Goal: Task Accomplishment & Management: Complete application form

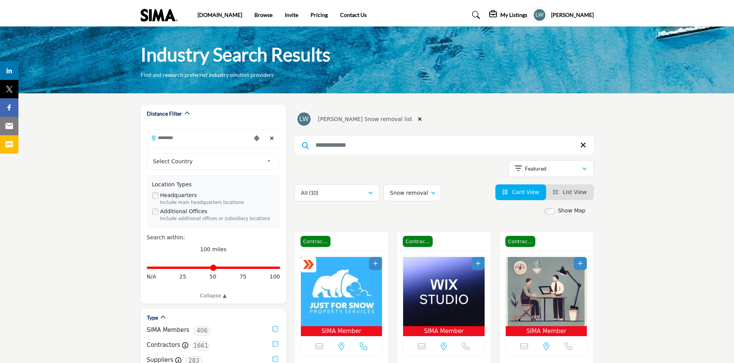
click at [548, 16] on profile-featured-8c92ff0b-a4d8-41e0-b7b4-f918af2496a0 "Show hide supplier dropdown" at bounding box center [539, 15] width 17 height 17
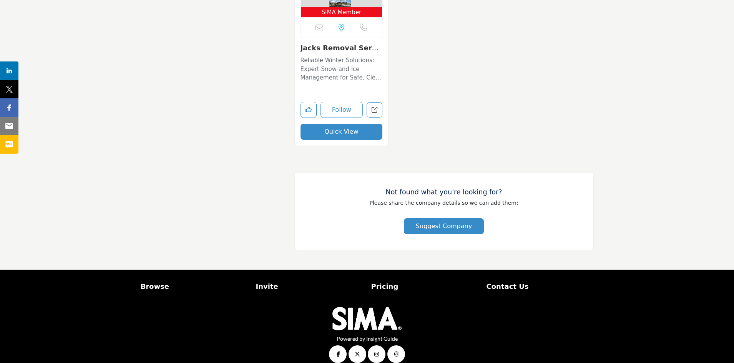
scroll to position [1061, 0]
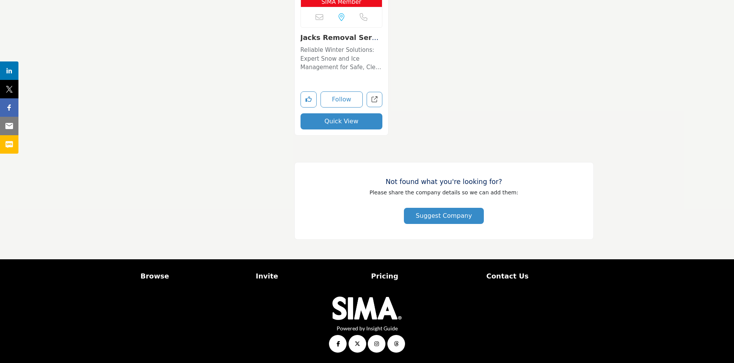
click at [377, 309] on img at bounding box center [367, 309] width 69 height 24
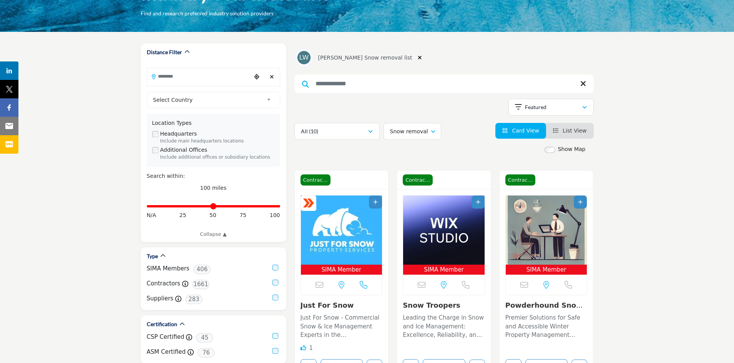
scroll to position [0, 0]
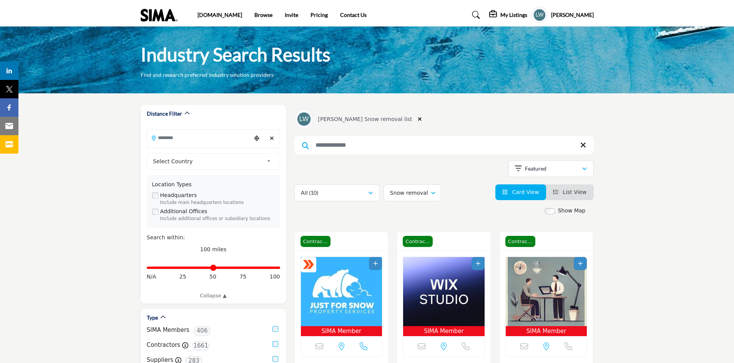
click at [162, 17] on img at bounding box center [161, 15] width 41 height 13
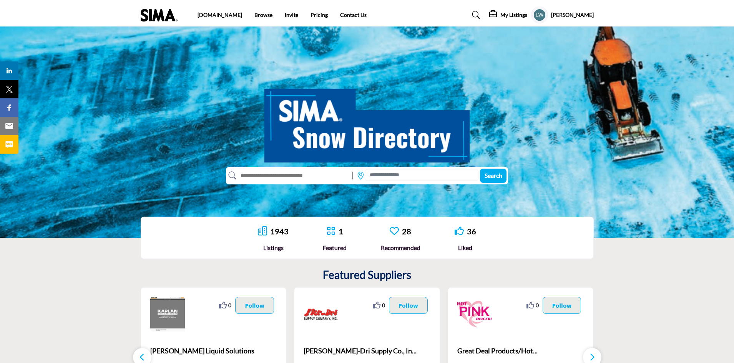
click at [170, 15] on img at bounding box center [161, 15] width 41 height 13
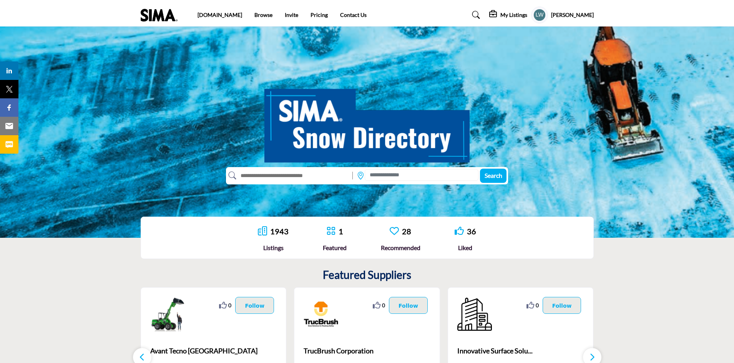
click at [253, 172] on input "text" at bounding box center [292, 176] width 113 height 12
type input "*******"
click at [480, 169] on button "Search" at bounding box center [493, 176] width 27 height 14
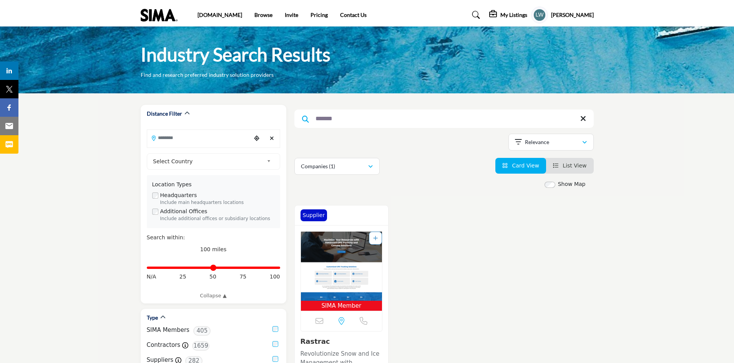
click at [328, 243] on img "Open Listing in new tab" at bounding box center [342, 266] width 82 height 69
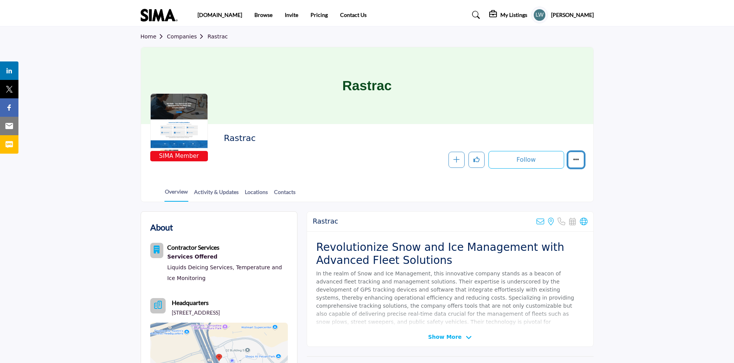
click at [576, 161] on icon "More details" at bounding box center [576, 159] width 6 height 6
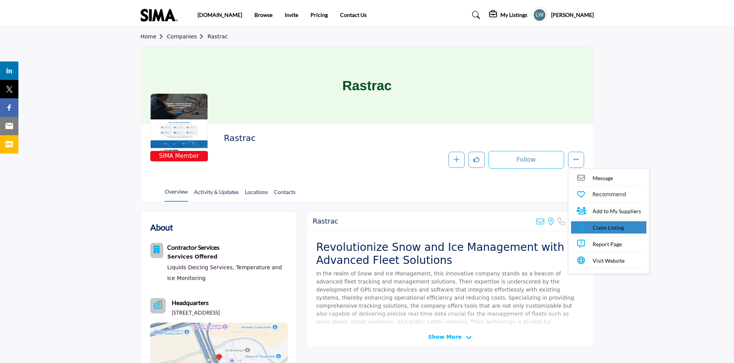
click at [601, 230] on span "Claim Listing" at bounding box center [608, 228] width 31 height 8
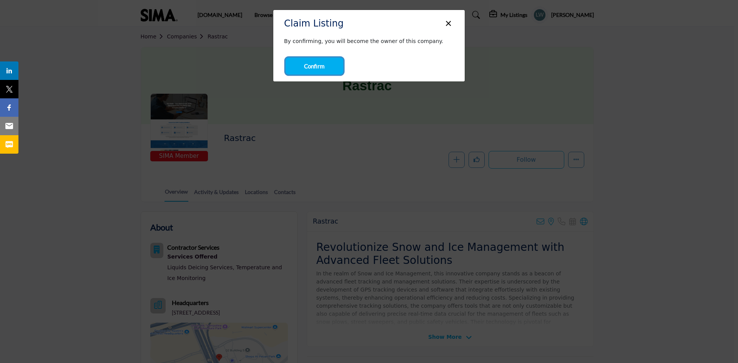
click at [312, 66] on span "Confirm" at bounding box center [314, 66] width 20 height 9
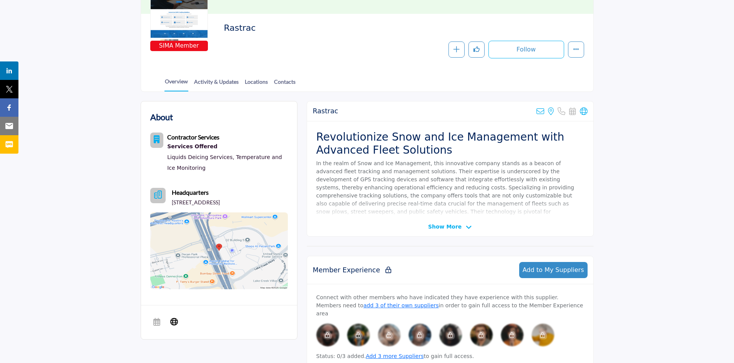
scroll to position [150, 0]
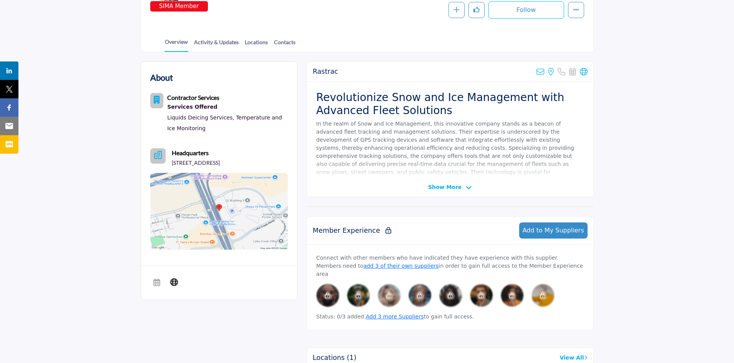
click at [158, 99] on icon "Category Icon" at bounding box center [157, 100] width 6 height 8
click at [179, 97] on b "Contractor Services" at bounding box center [193, 97] width 52 height 7
click at [578, 10] on icon "More details" at bounding box center [576, 10] width 6 height 6
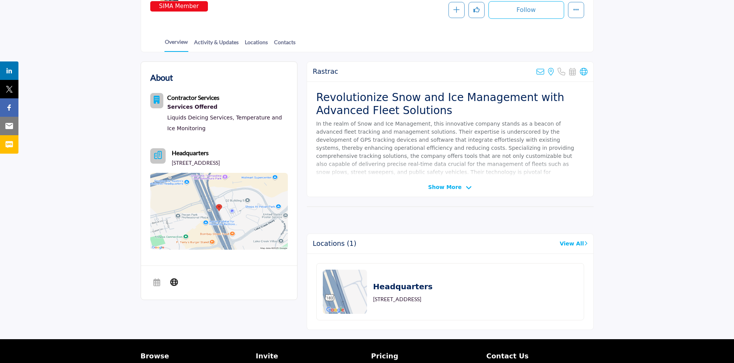
scroll to position [150, 0]
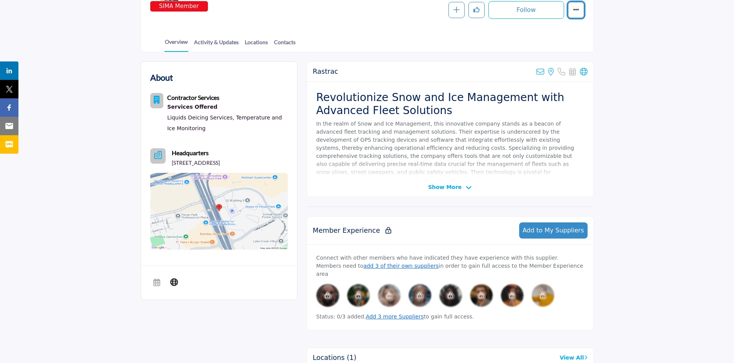
click at [578, 13] on icon "More details" at bounding box center [576, 10] width 6 height 6
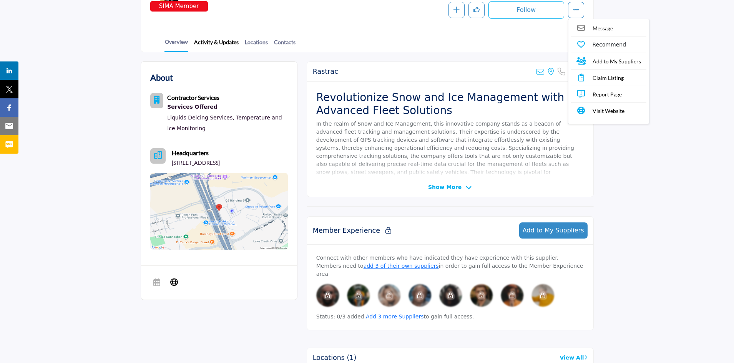
click at [214, 44] on link "Activity & Updates" at bounding box center [216, 44] width 45 height 13
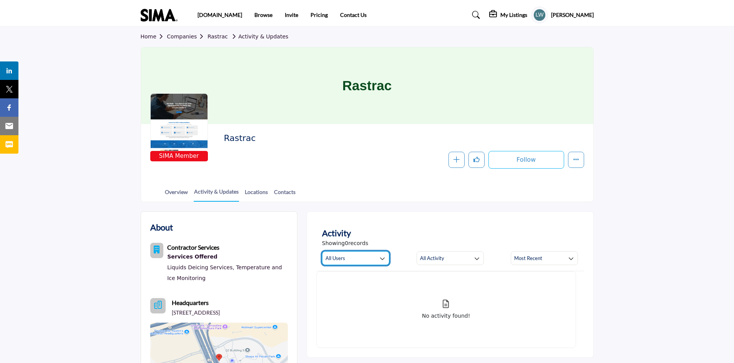
click at [384, 258] on icon "button" at bounding box center [382, 258] width 5 height 5
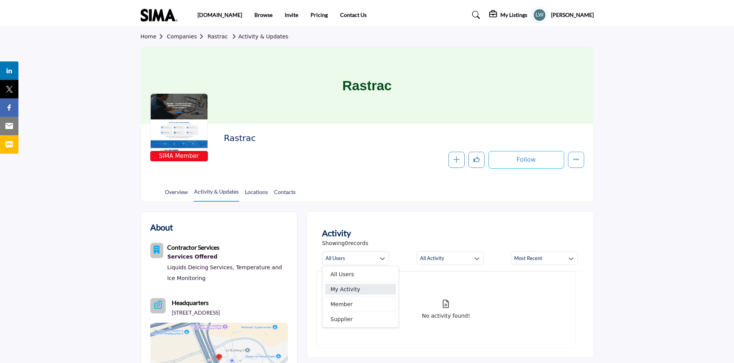
click at [353, 291] on span "My Activity" at bounding box center [360, 289] width 71 height 11
click at [577, 159] on icon "More details" at bounding box center [576, 159] width 6 height 6
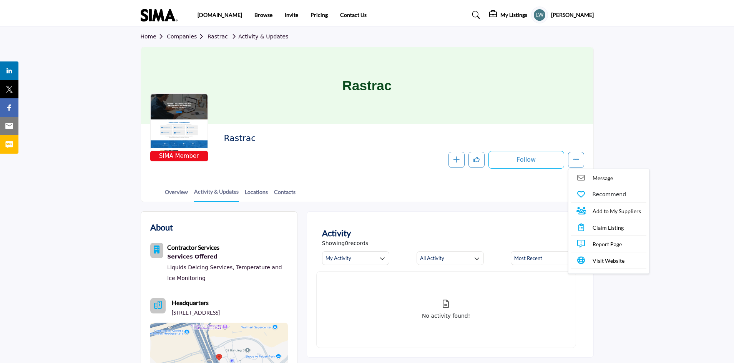
click at [610, 227] on span "Claim Listing" at bounding box center [608, 228] width 31 height 8
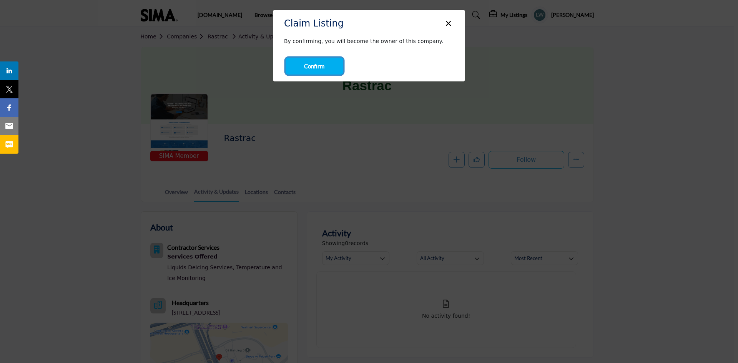
click at [313, 63] on span "Confirm" at bounding box center [314, 66] width 20 height 9
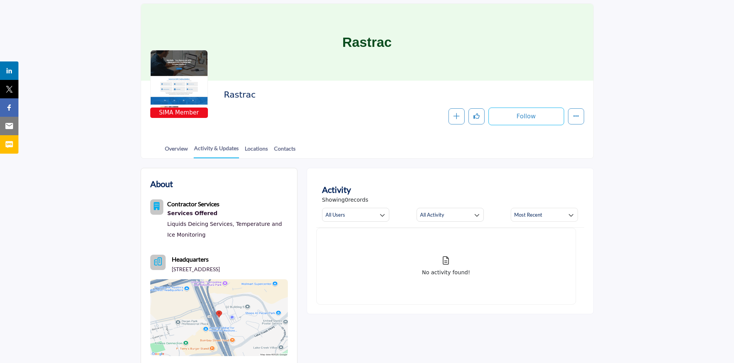
scroll to position [43, 0]
click at [175, 150] on link "Overview" at bounding box center [177, 151] width 24 height 13
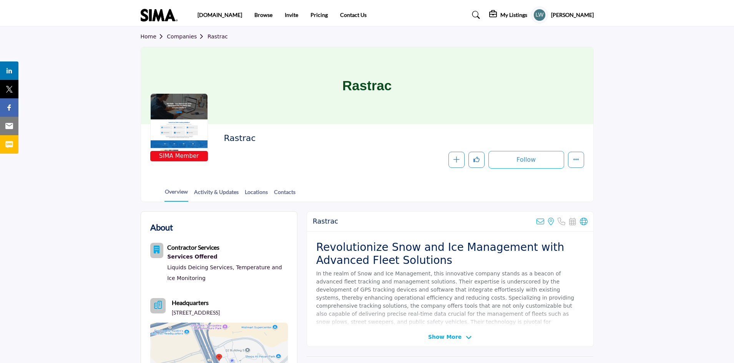
click at [528, 14] on h5 "My Listings" at bounding box center [514, 15] width 27 height 7
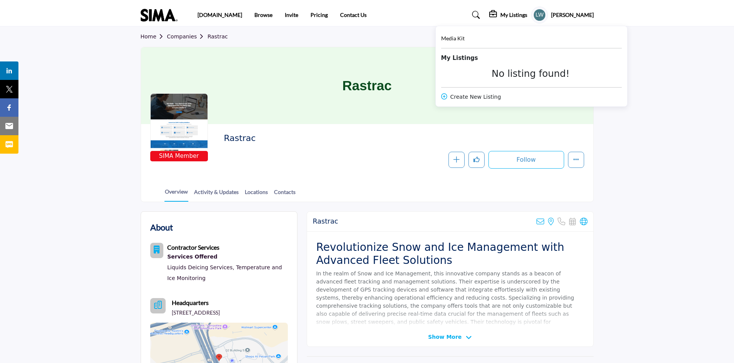
click at [415, 56] on div "Rastrac" at bounding box center [367, 85] width 453 height 77
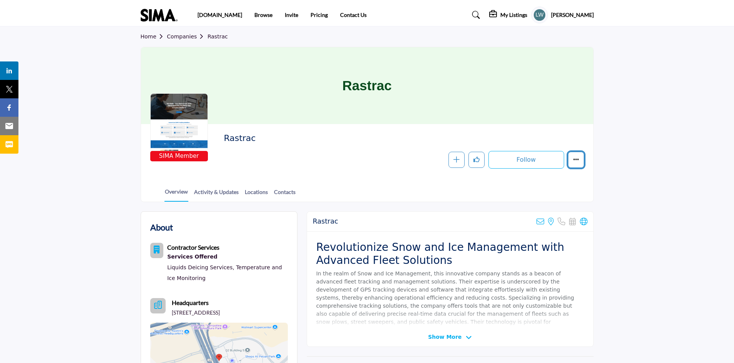
click at [576, 160] on icon "More details" at bounding box center [576, 159] width 6 height 6
click at [431, 77] on div "Rastrac" at bounding box center [367, 85] width 453 height 77
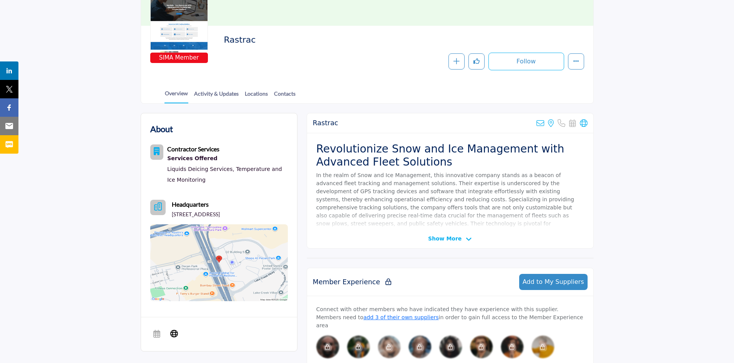
scroll to position [93, 0]
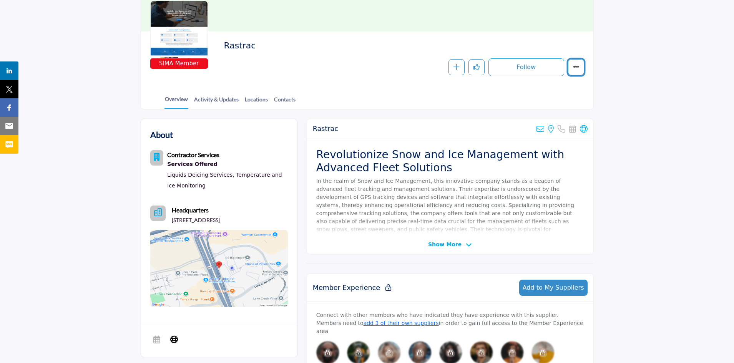
click at [575, 69] on icon "More details" at bounding box center [576, 67] width 6 height 6
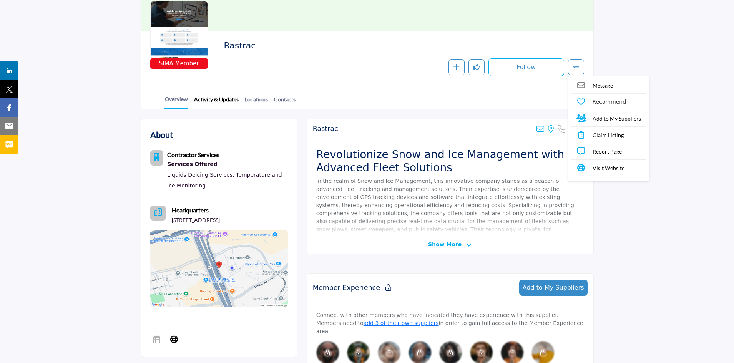
click at [203, 98] on link "Activity & Updates" at bounding box center [216, 101] width 45 height 13
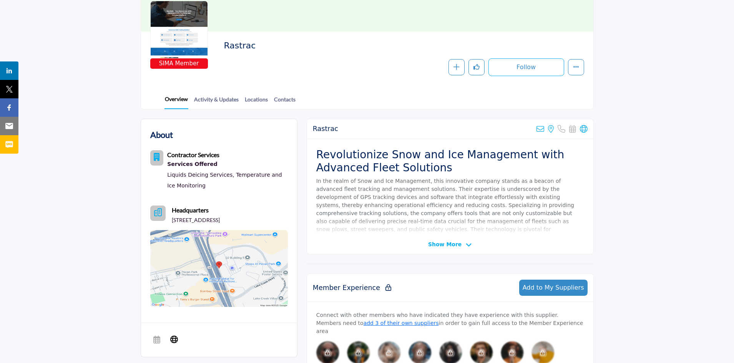
click at [176, 97] on link "Overview" at bounding box center [177, 102] width 24 height 14
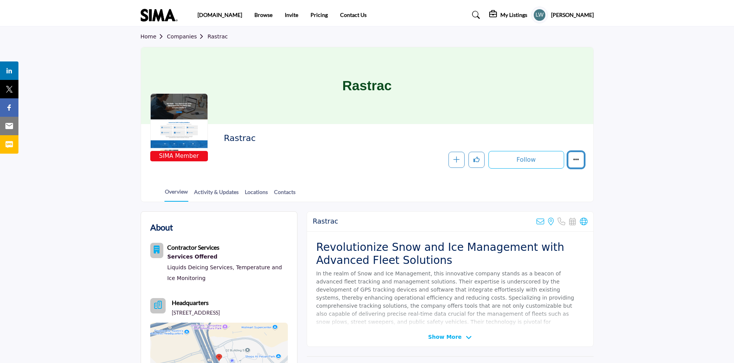
click at [580, 163] on button "More details" at bounding box center [576, 160] width 16 height 16
click at [184, 38] on link "Companies" at bounding box center [187, 36] width 41 height 6
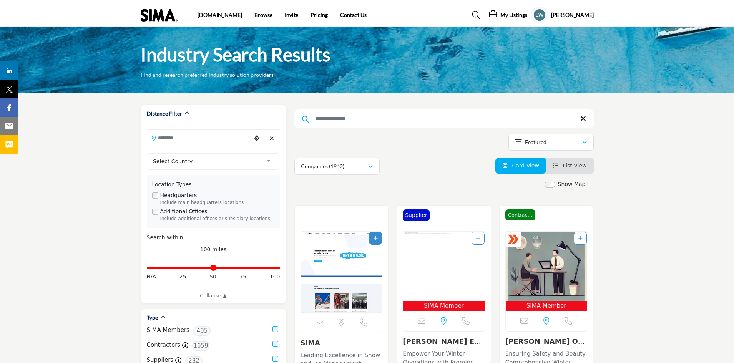
click at [522, 17] on h5 "My Listings" at bounding box center [514, 15] width 27 height 7
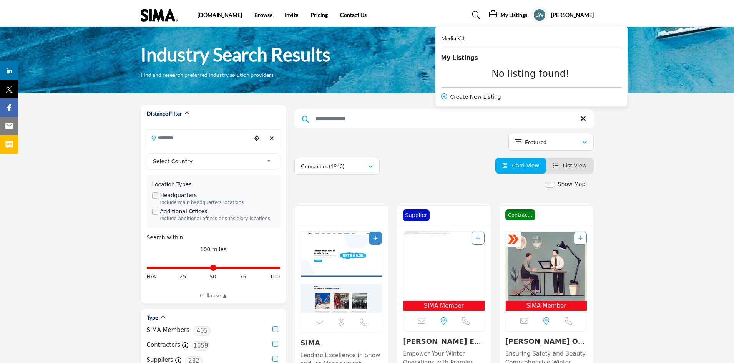
click at [448, 97] on icon at bounding box center [444, 96] width 6 height 6
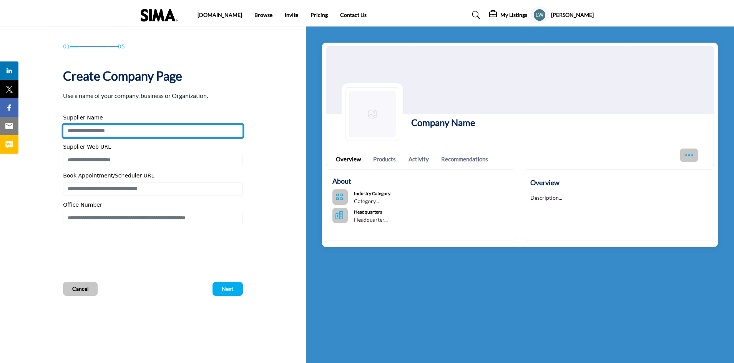
click at [133, 130] on input "Enter Supplier Name" at bounding box center [153, 131] width 180 height 13
type input "*******"
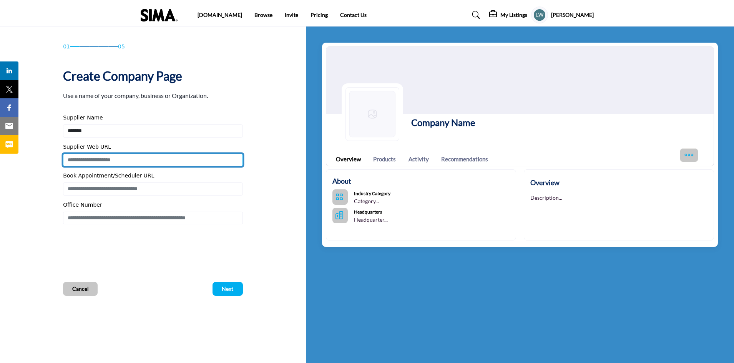
click at [128, 160] on input "Enter Supplier Web URL" at bounding box center [153, 160] width 180 height 13
type input "**********"
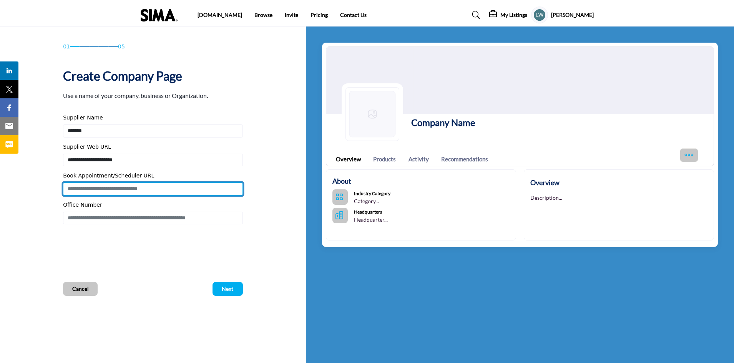
click at [124, 186] on input "Enter Book Appointment/Scheduler URL" at bounding box center [153, 189] width 180 height 13
type input "**********"
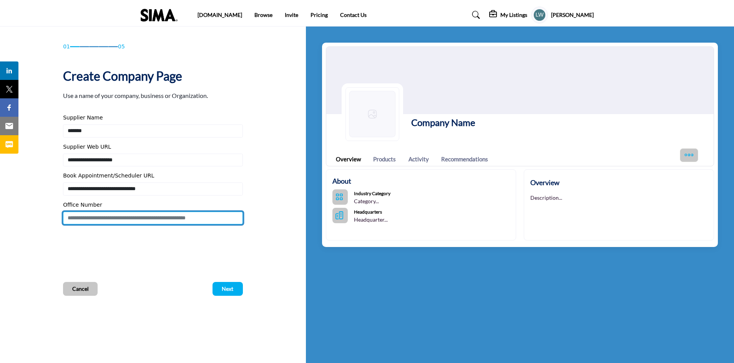
click at [115, 219] on input "Enter Office Number Include country code e.g. +1.987.654.3210" at bounding box center [153, 218] width 180 height 13
type input "**********"
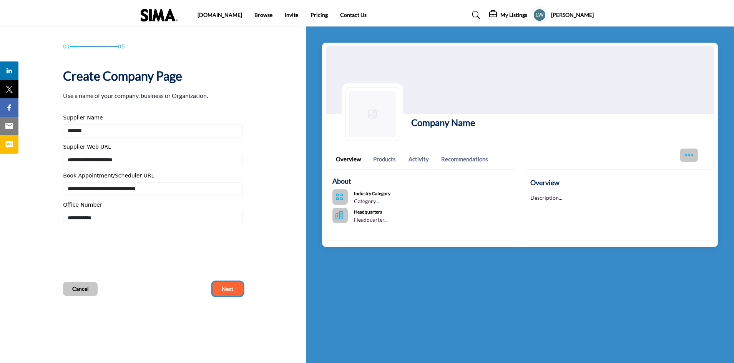
click at [226, 291] on span "Next" at bounding box center [228, 289] width 12 height 8
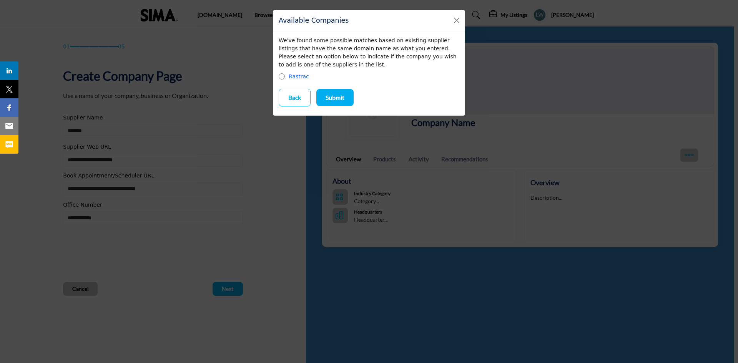
click at [350, 97] on button "Submit" at bounding box center [334, 97] width 37 height 17
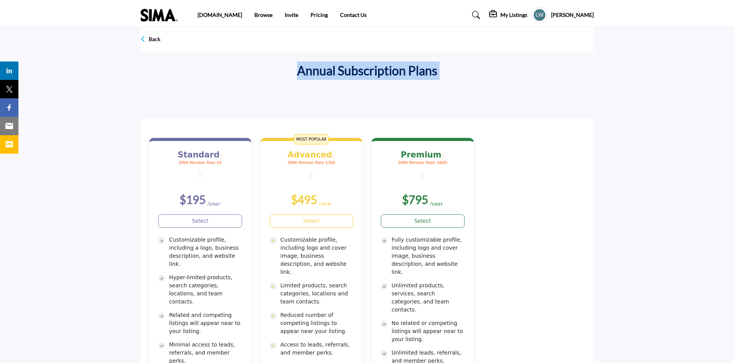
drag, startPoint x: 734, startPoint y: 40, endPoint x: 734, endPoint y: 117, distance: 76.5
click at [734, 117] on section "Back Annual Subscription Plans Standard SIMA Member Rate $0 $195 Advanced" at bounding box center [367, 262] width 734 height 471
click at [498, 90] on div "Back Annual Subscription Plans Standard SIMA Member Rate $0 $195 MOST POPULAR" at bounding box center [367, 262] width 453 height 471
click at [148, 40] on div "Back" at bounding box center [151, 39] width 20 height 14
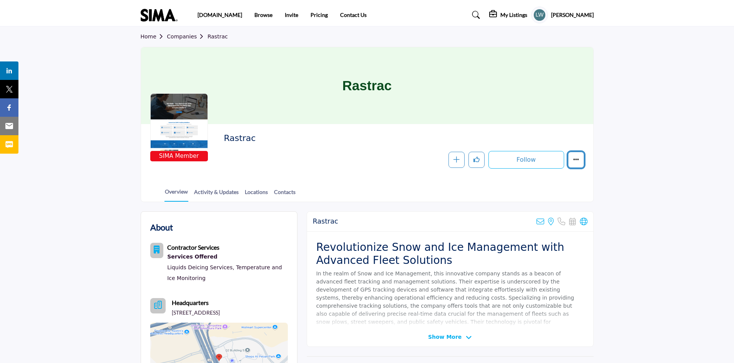
click at [571, 157] on button "More details" at bounding box center [576, 160] width 16 height 16
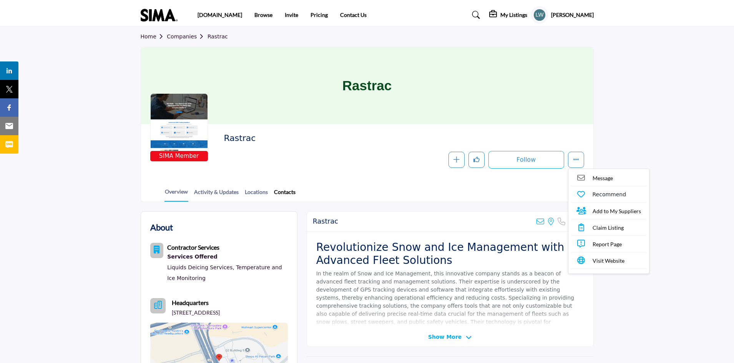
click at [287, 193] on link "Contacts" at bounding box center [285, 194] width 22 height 13
click at [287, 190] on link "Contacts" at bounding box center [285, 194] width 22 height 13
click at [205, 248] on b "Contractor Services" at bounding box center [193, 247] width 52 height 7
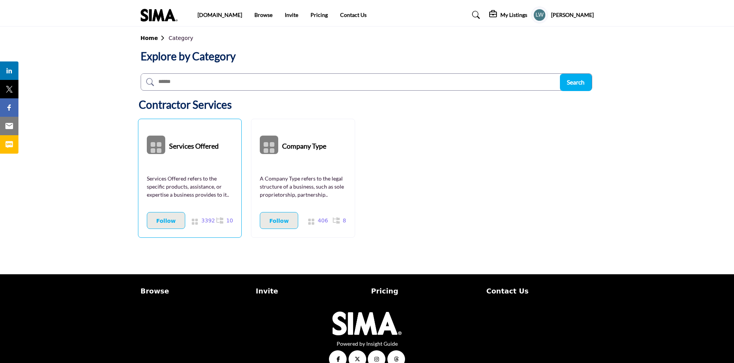
click at [183, 147] on b "Services Offered" at bounding box center [194, 145] width 50 height 35
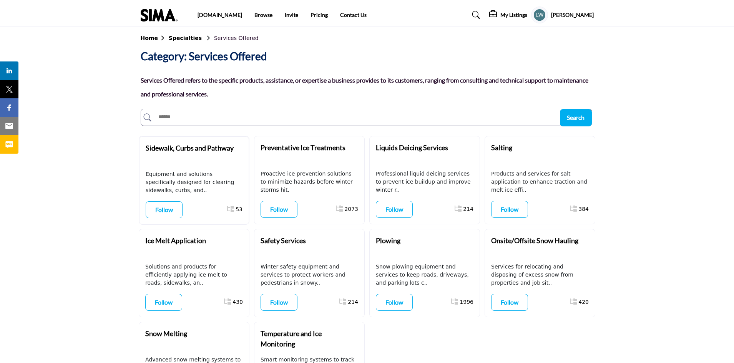
click at [268, 115] on input "text" at bounding box center [350, 117] width 418 height 16
type input "**********"
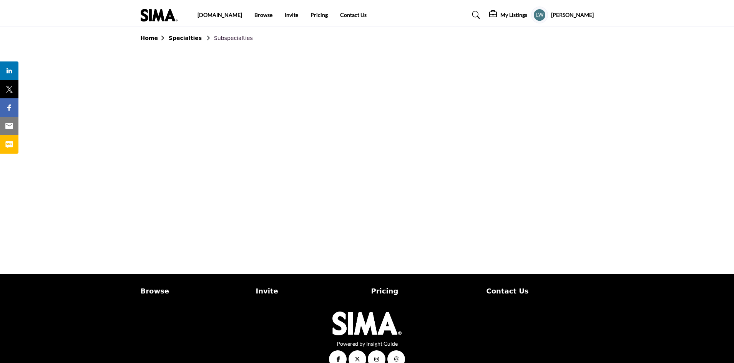
click at [181, 38] on b "Specialties" at bounding box center [185, 38] width 33 height 6
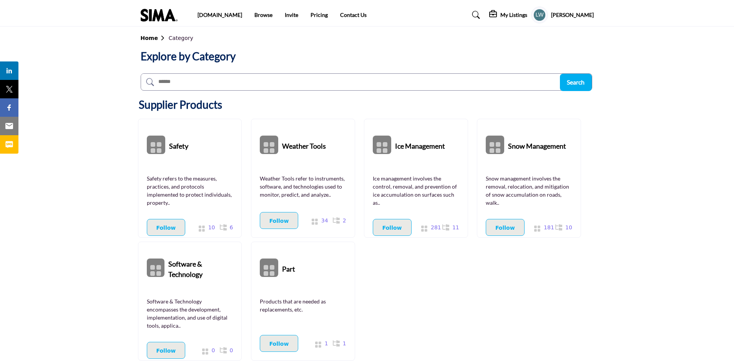
click at [173, 85] on input "text" at bounding box center [350, 82] width 418 height 16
type input "**********"
click at [581, 85] on span "Search" at bounding box center [576, 81] width 18 height 7
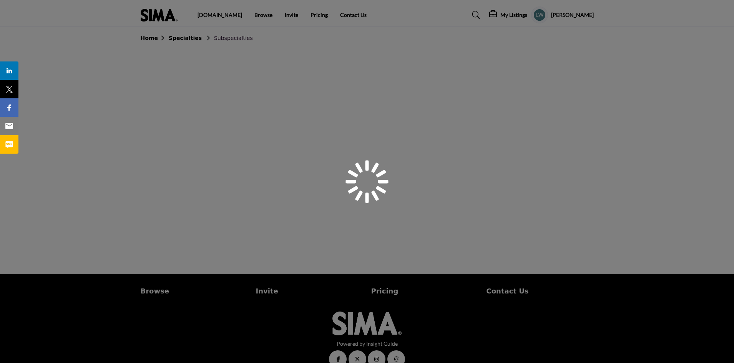
click at [586, 17] on h5 "[PERSON_NAME]" at bounding box center [572, 15] width 43 height 8
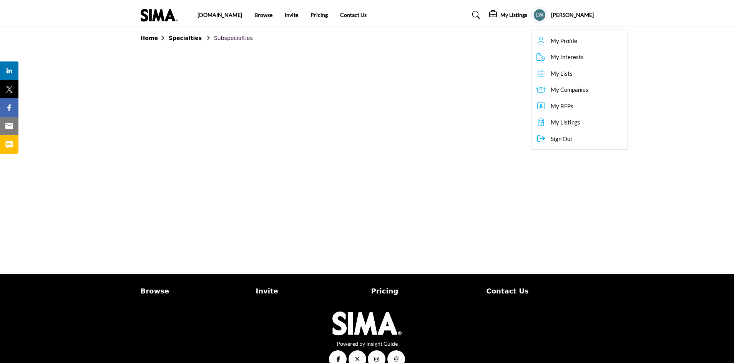
click at [583, 11] on div "Lori Wells My Profile My Interests My Lists My Companies My RFPs My Listings Si…" at bounding box center [562, 15] width 63 height 17
click at [582, 14] on h5 "[PERSON_NAME]" at bounding box center [572, 15] width 43 height 8
click at [578, 88] on span "My Companies" at bounding box center [570, 89] width 38 height 9
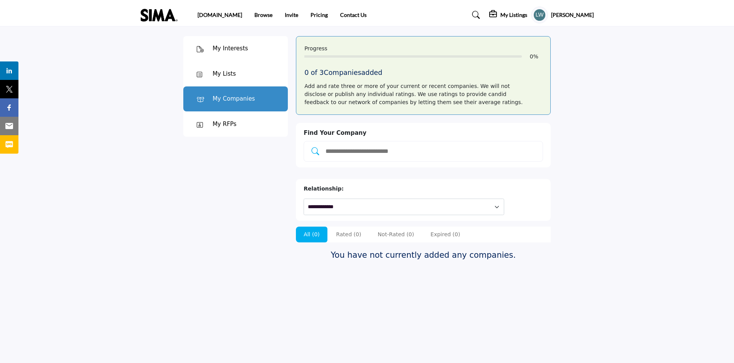
click at [584, 17] on h5 "[PERSON_NAME]" at bounding box center [572, 15] width 43 height 8
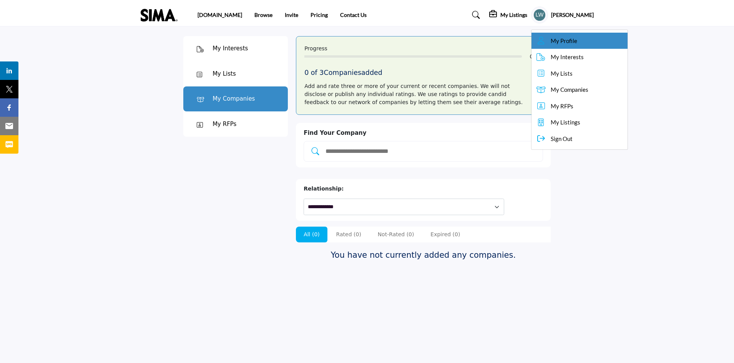
click at [578, 42] on span "My Profile" at bounding box center [564, 41] width 27 height 9
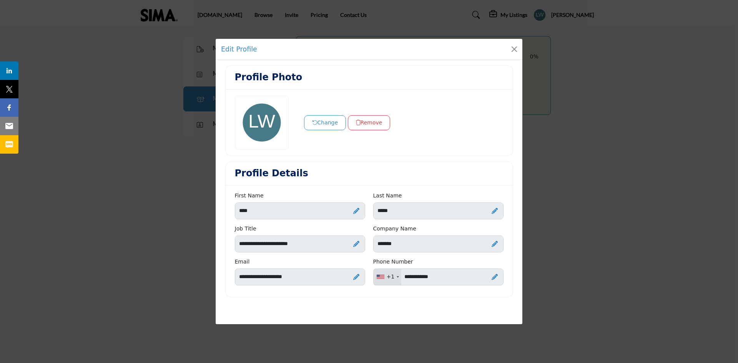
click at [605, 62] on div "Edit Profile Profile Photo Change Remove Profile Details" at bounding box center [369, 181] width 738 height 363
click at [515, 50] on button "Close" at bounding box center [514, 49] width 11 height 11
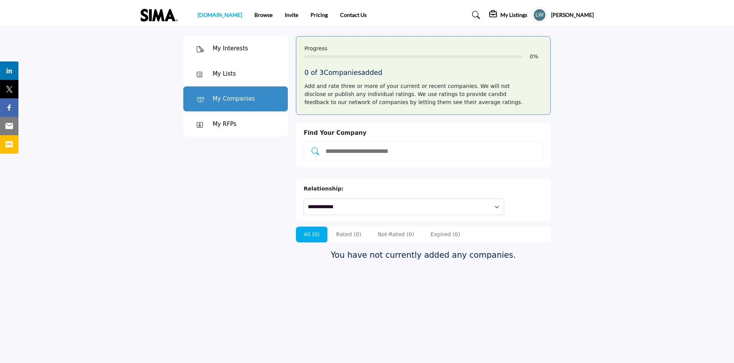
click at [202, 17] on link "[DOMAIN_NAME]" at bounding box center [220, 15] width 45 height 7
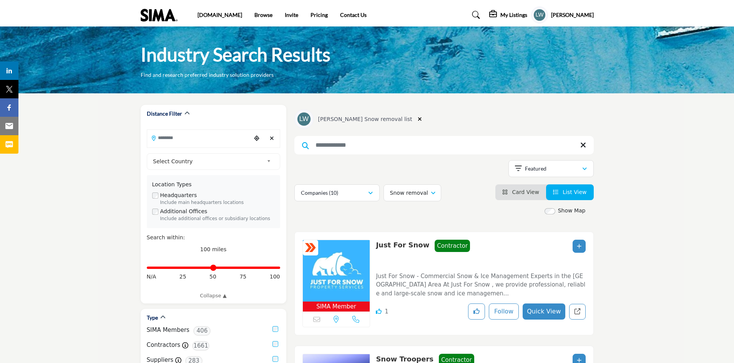
scroll to position [509, 0]
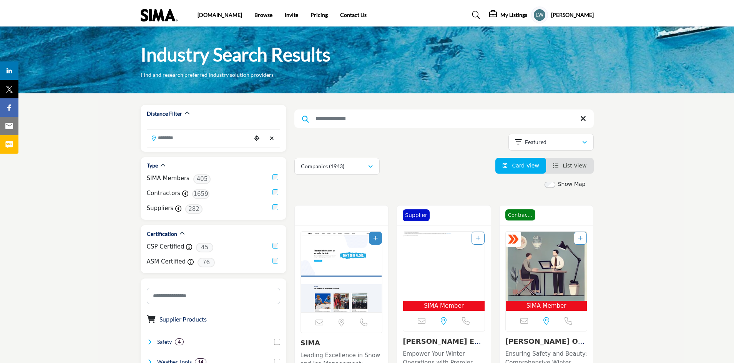
click at [326, 123] on input "Search Keyword" at bounding box center [445, 119] width 300 height 18
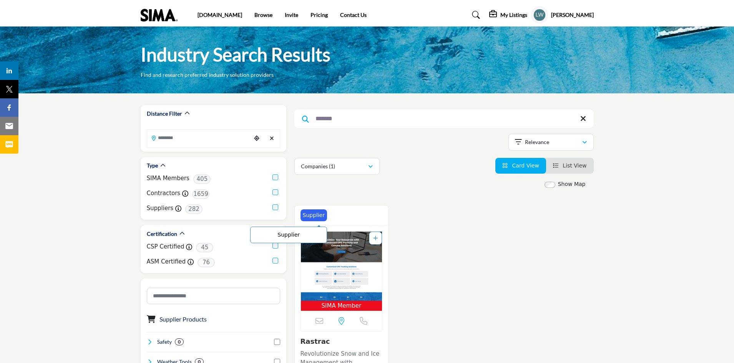
type input "*******"
click at [322, 217] on p "Supplier" at bounding box center [314, 215] width 22 height 8
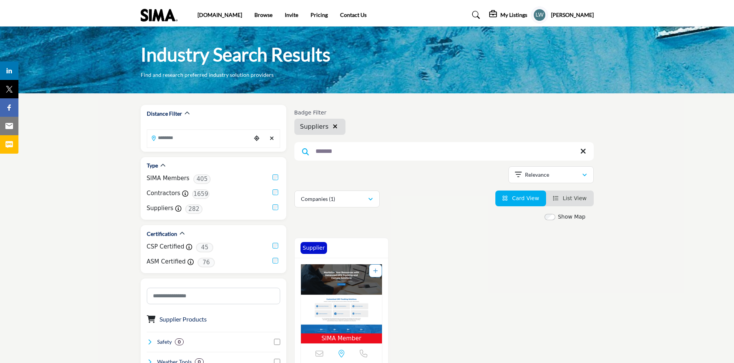
click at [343, 273] on img "Open Listing in new tab" at bounding box center [342, 299] width 82 height 69
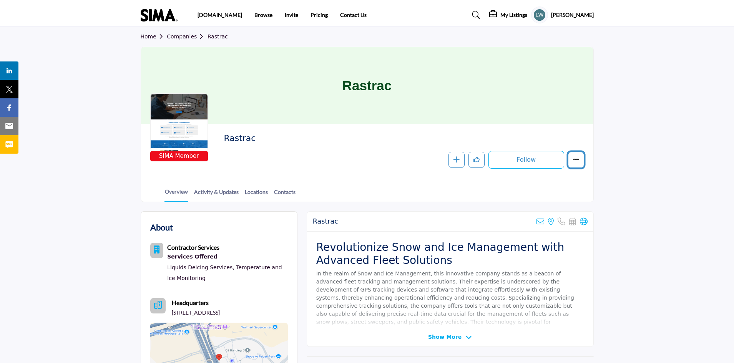
click at [576, 162] on icon "More details" at bounding box center [576, 159] width 6 height 6
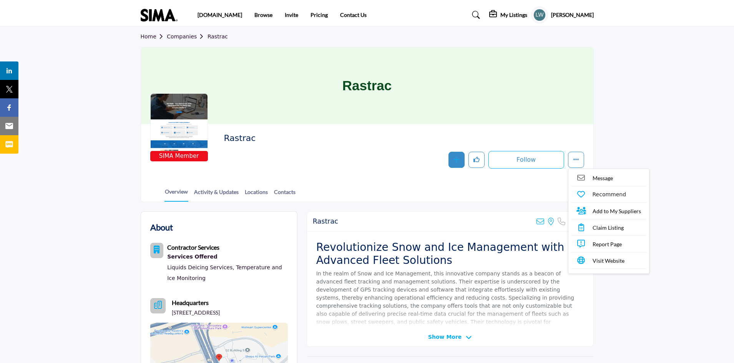
click at [455, 161] on icon "button" at bounding box center [457, 159] width 6 height 6
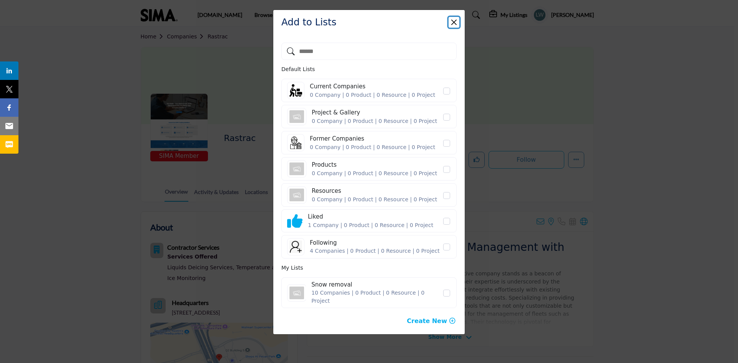
click at [454, 23] on button "Close" at bounding box center [454, 22] width 11 height 11
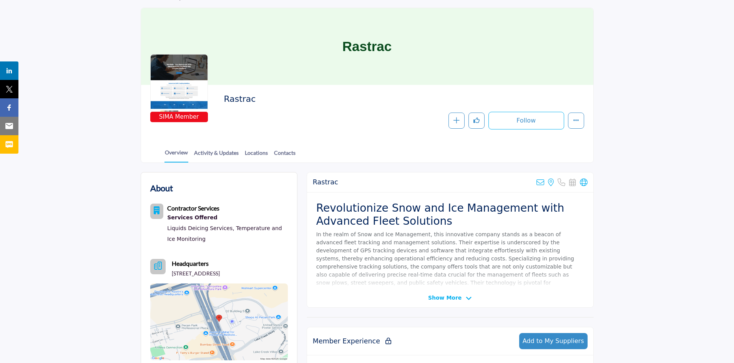
scroll to position [38, 0]
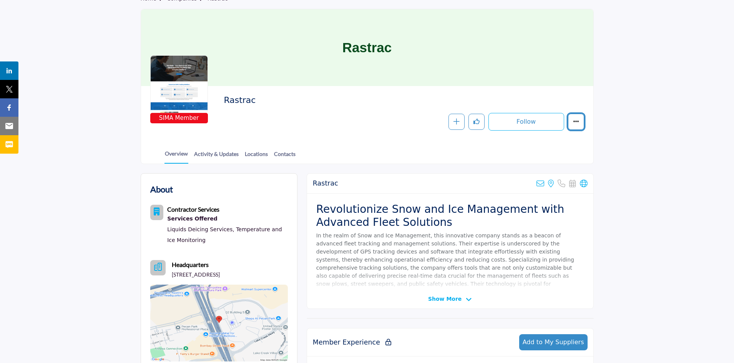
click at [576, 122] on icon "More details" at bounding box center [576, 121] width 6 height 6
